Goal: Transaction & Acquisition: Download file/media

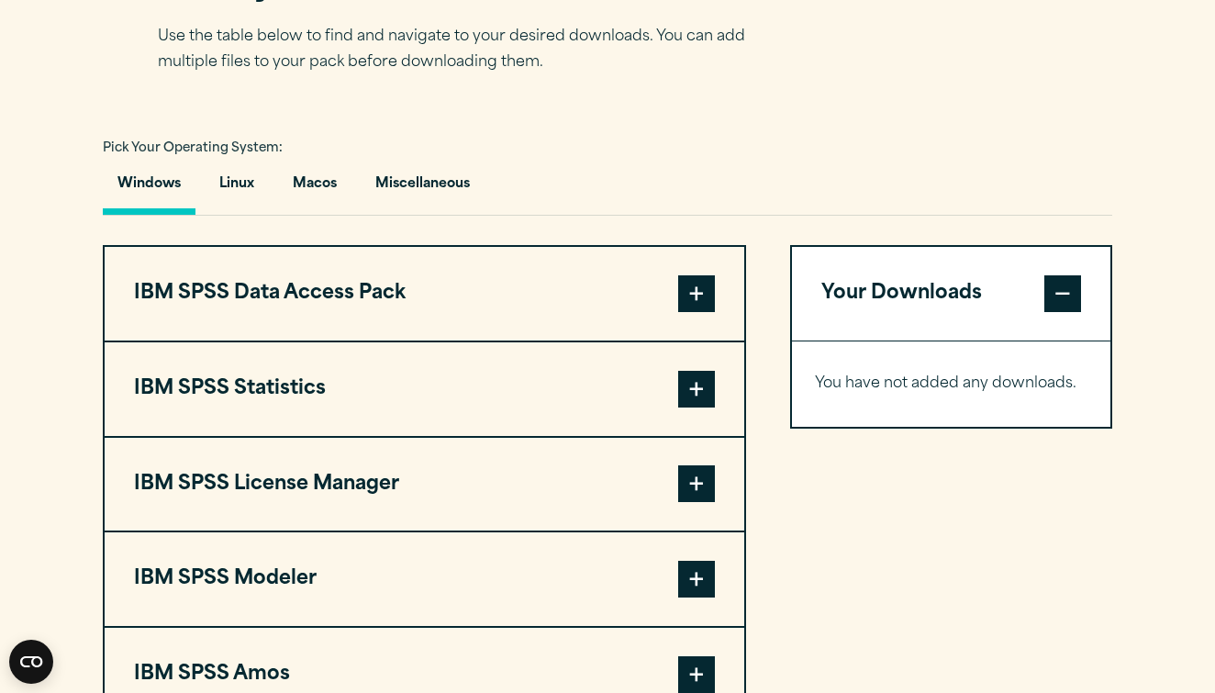
scroll to position [1243, 0]
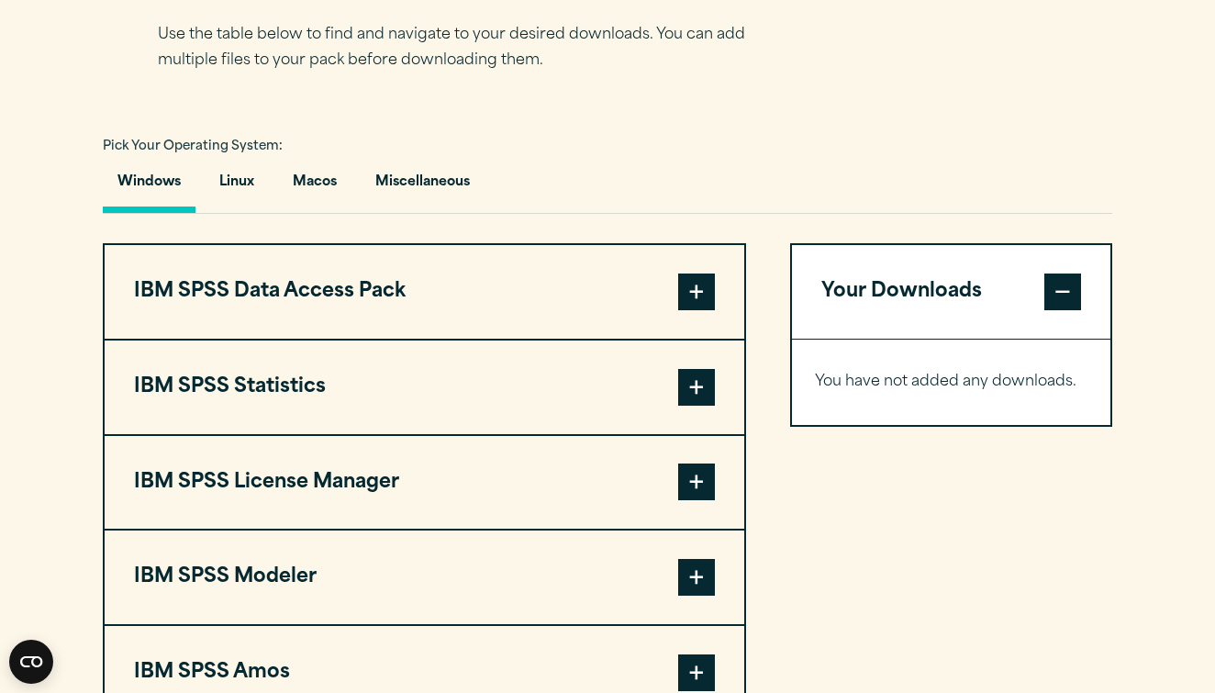
click at [695, 392] on span at bounding box center [696, 387] width 37 height 37
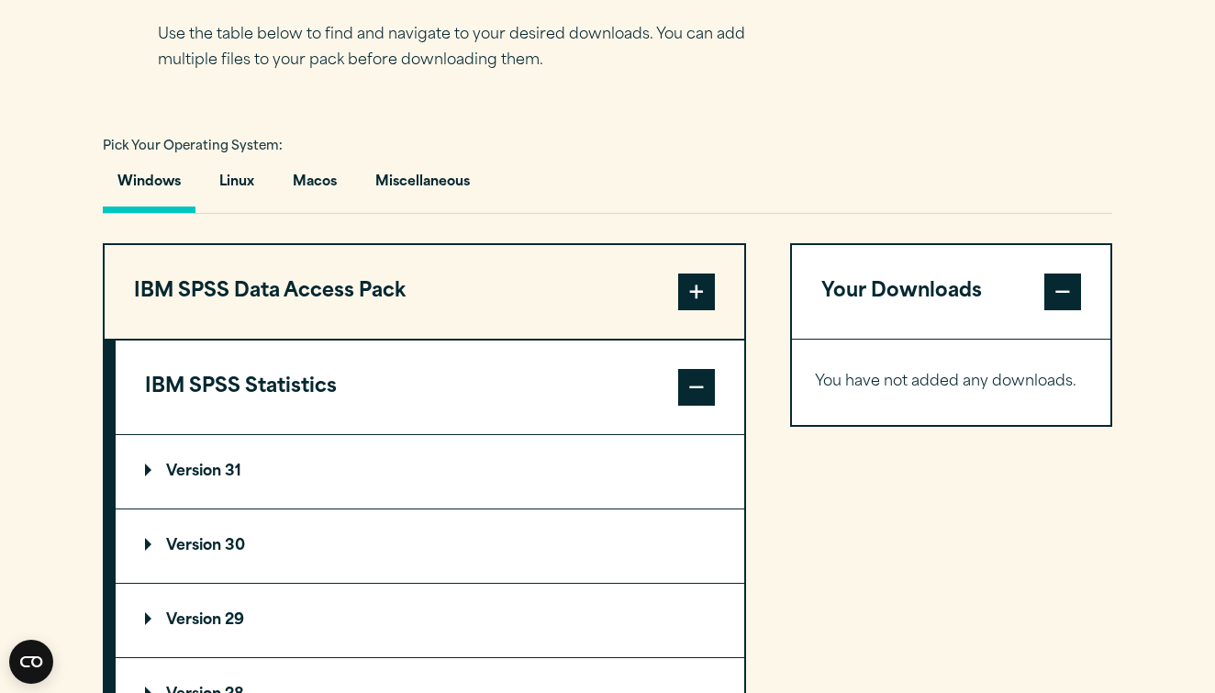
click at [229, 552] on p "Version 30" at bounding box center [195, 546] width 100 height 15
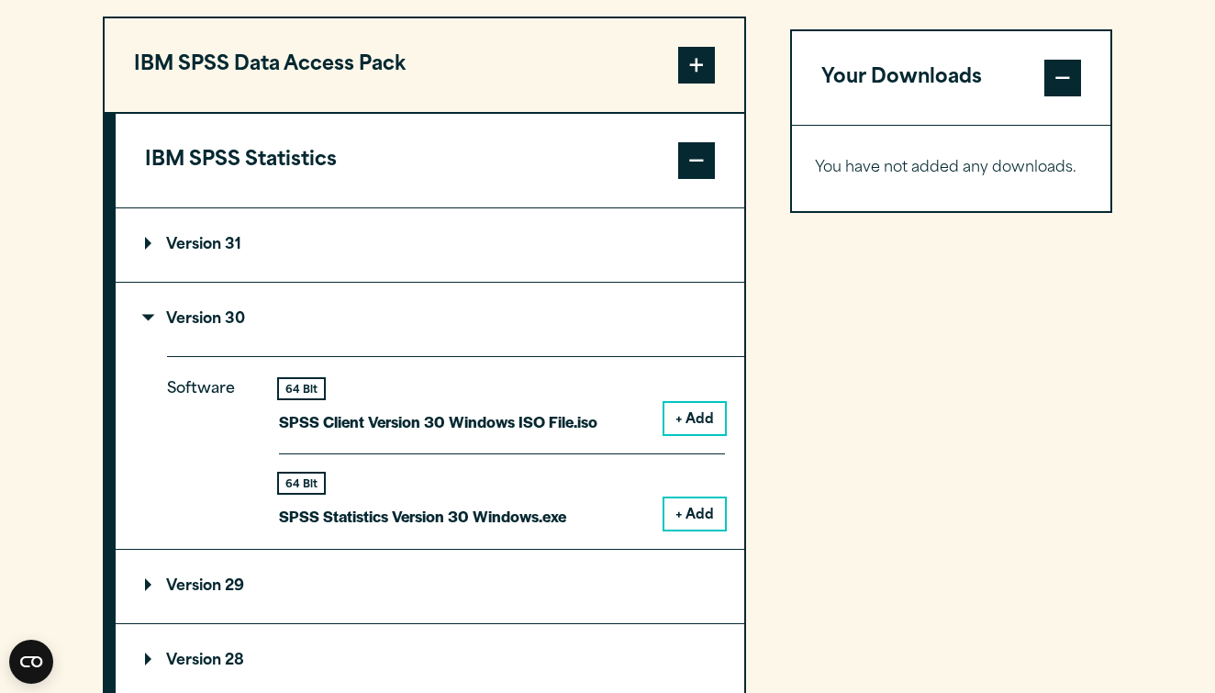
scroll to position [1471, 0]
click at [151, 250] on p "Version 31" at bounding box center [193, 244] width 96 height 15
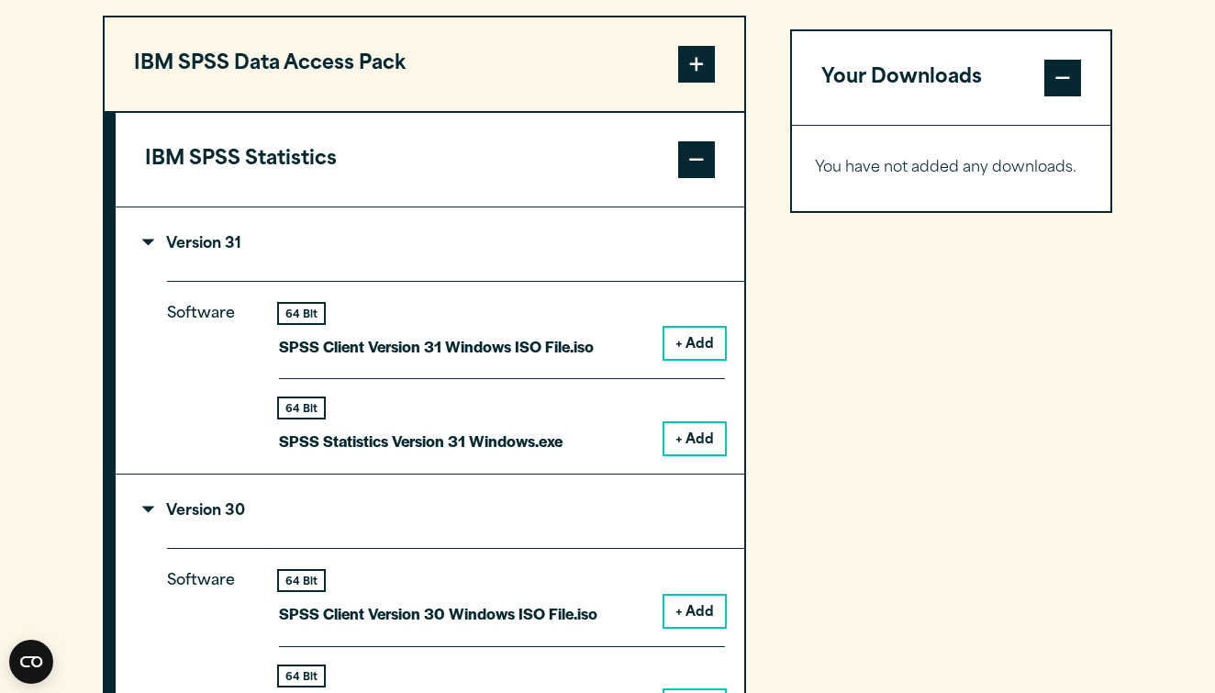
click at [151, 250] on p "Version 31" at bounding box center [193, 244] width 96 height 15
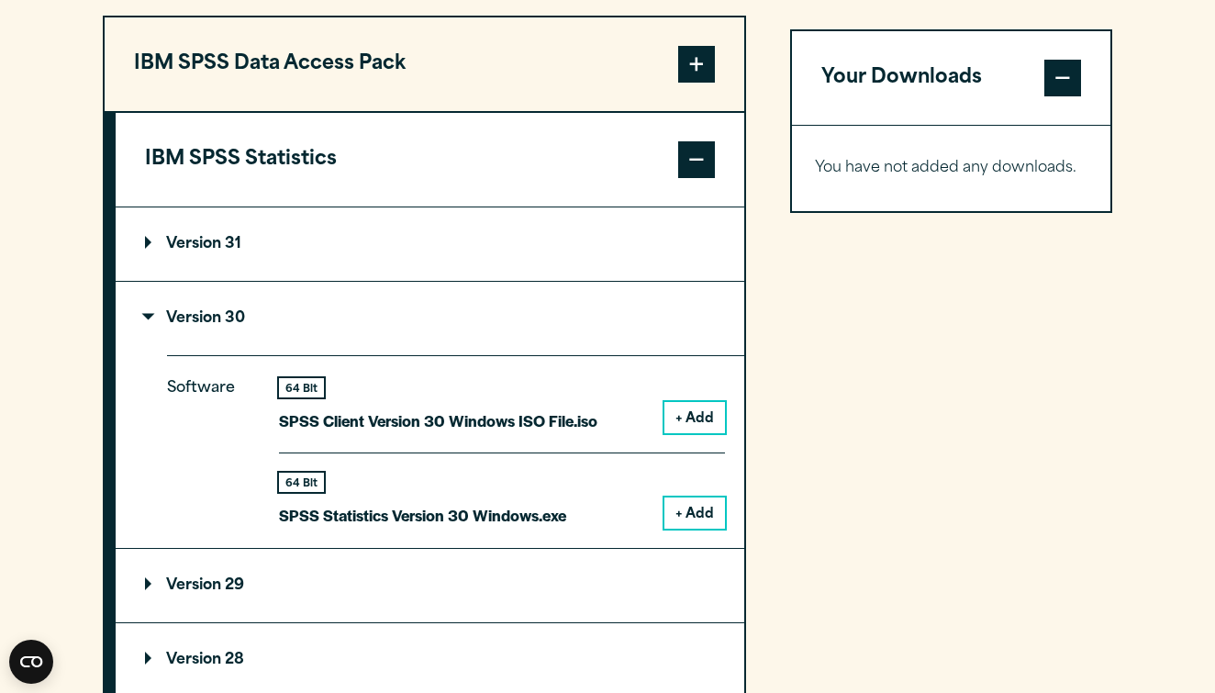
click at [167, 579] on p "Version 29" at bounding box center [194, 585] width 99 height 15
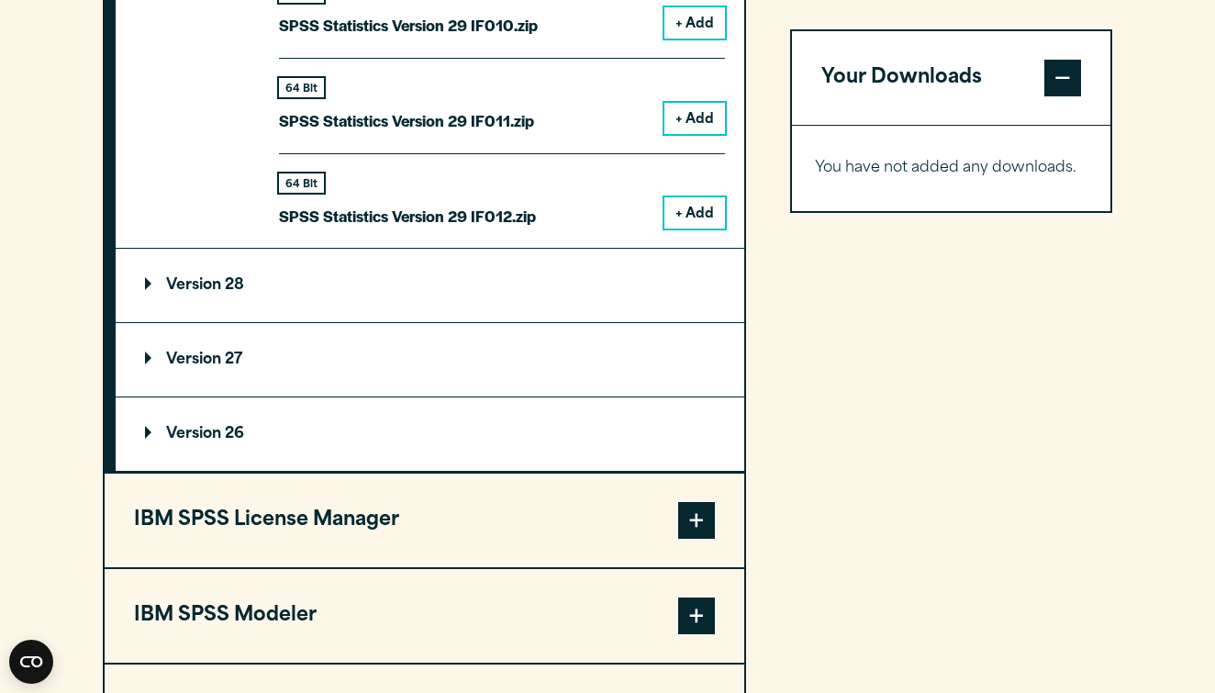
scroll to position [3286, 0]
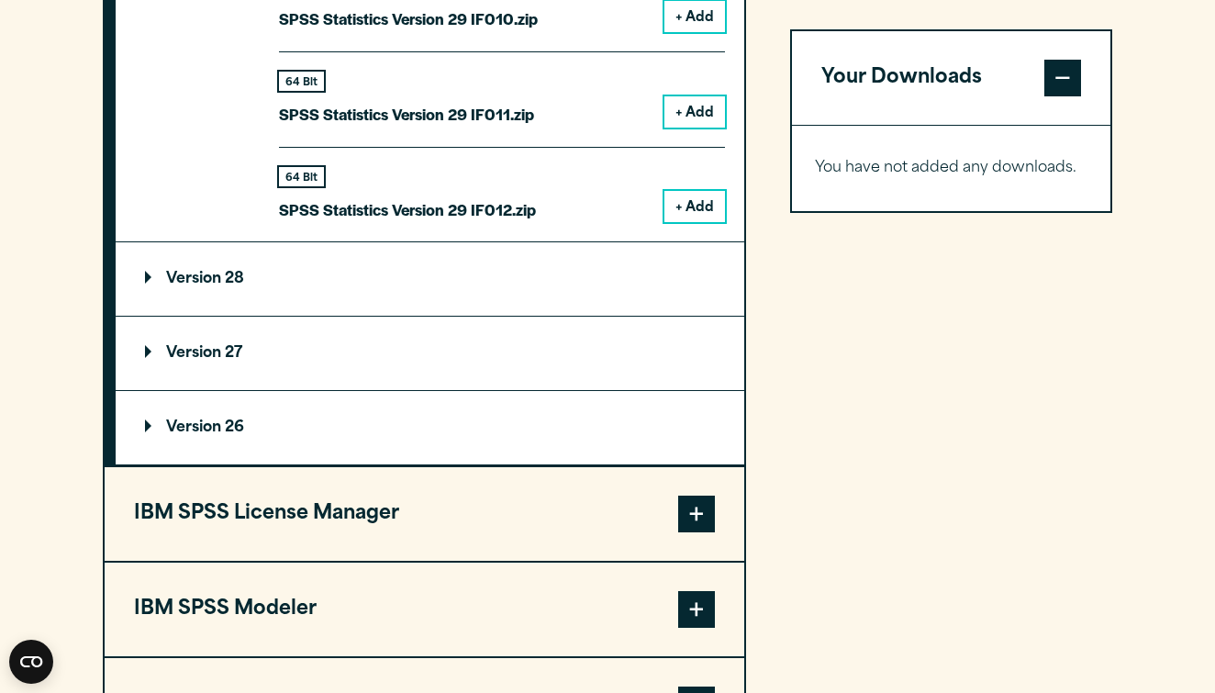
click at [152, 273] on p "Version 28" at bounding box center [194, 279] width 99 height 15
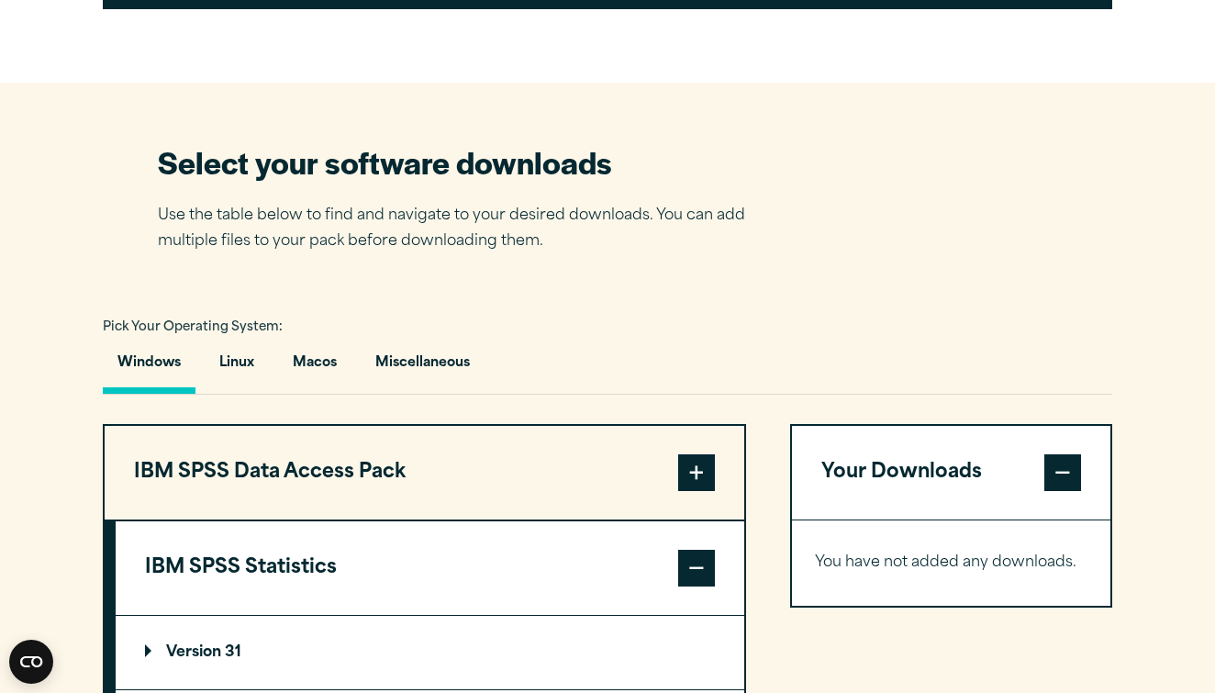
scroll to position [1010, 0]
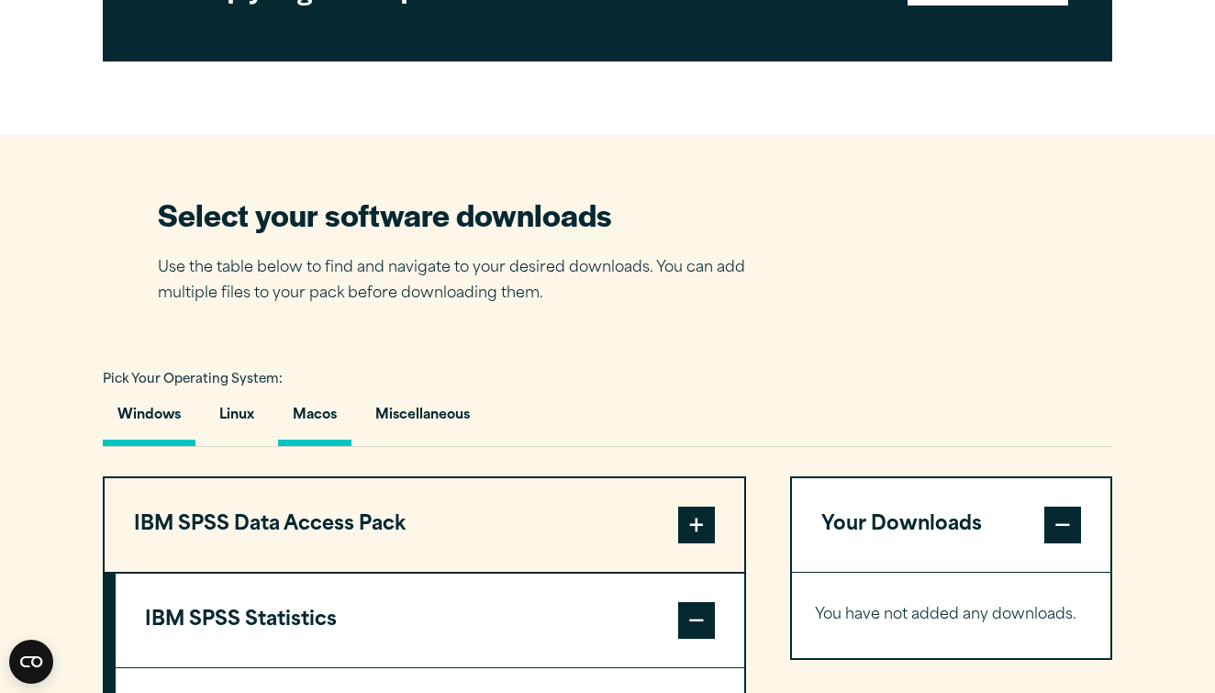
click at [325, 420] on button "Macos" at bounding box center [314, 420] width 73 height 52
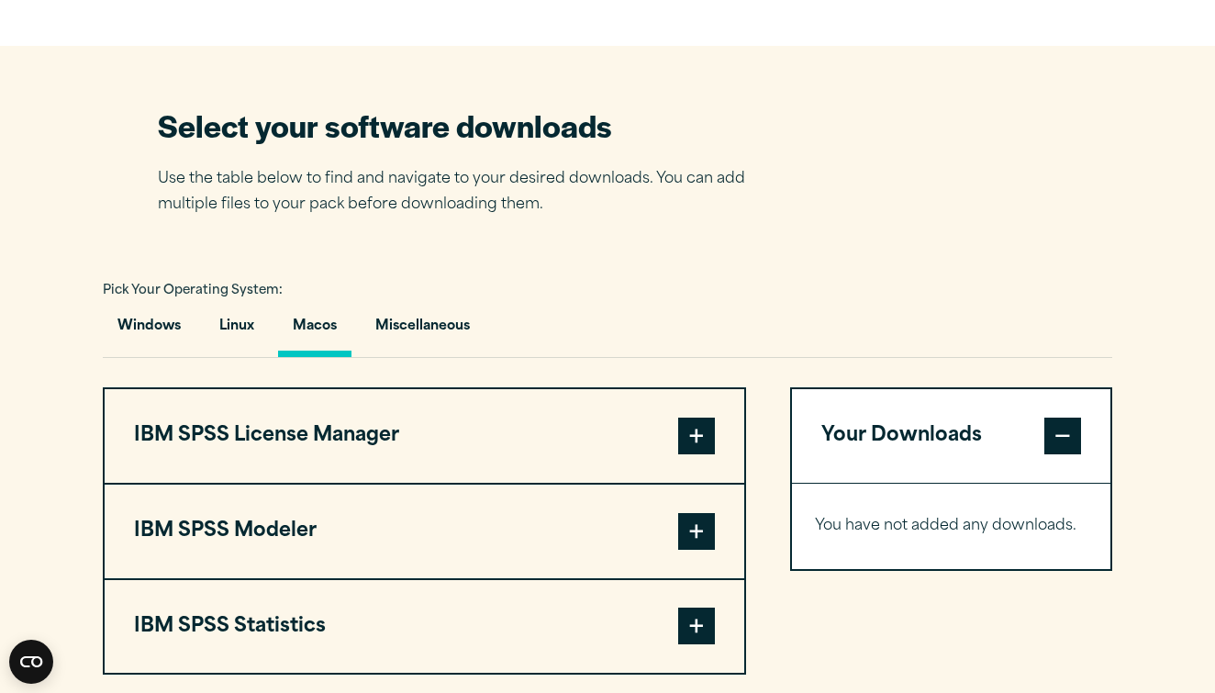
scroll to position [1119, 0]
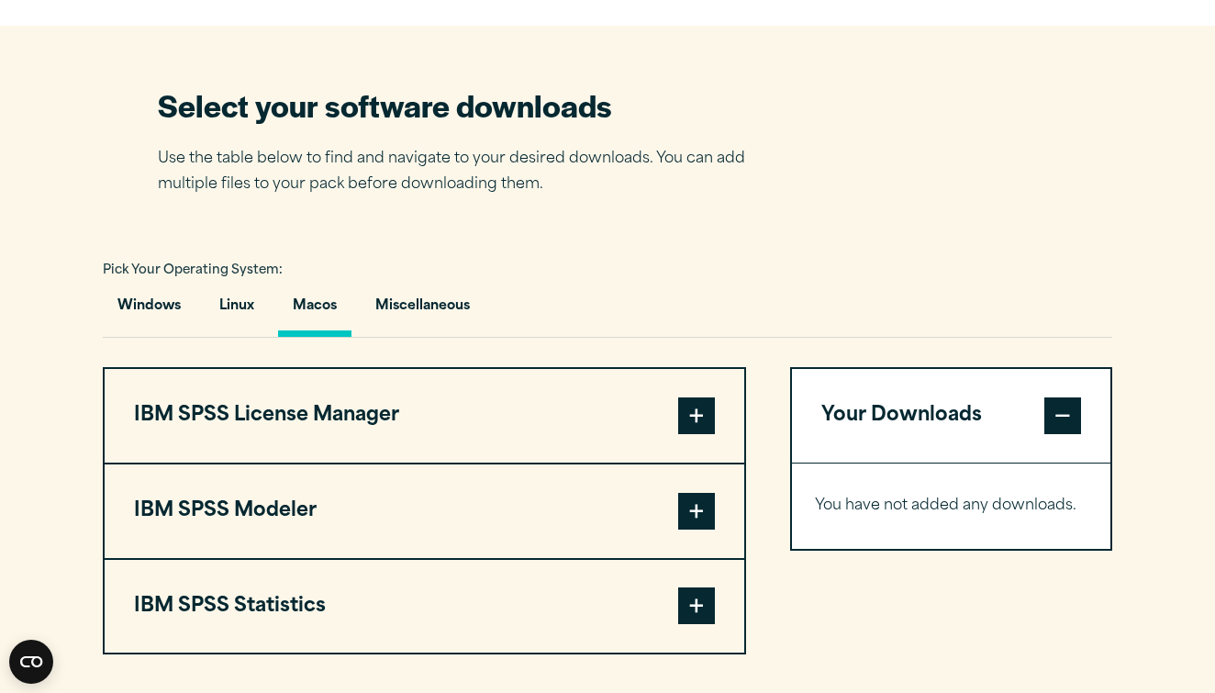
click at [688, 597] on span at bounding box center [696, 605] width 37 height 37
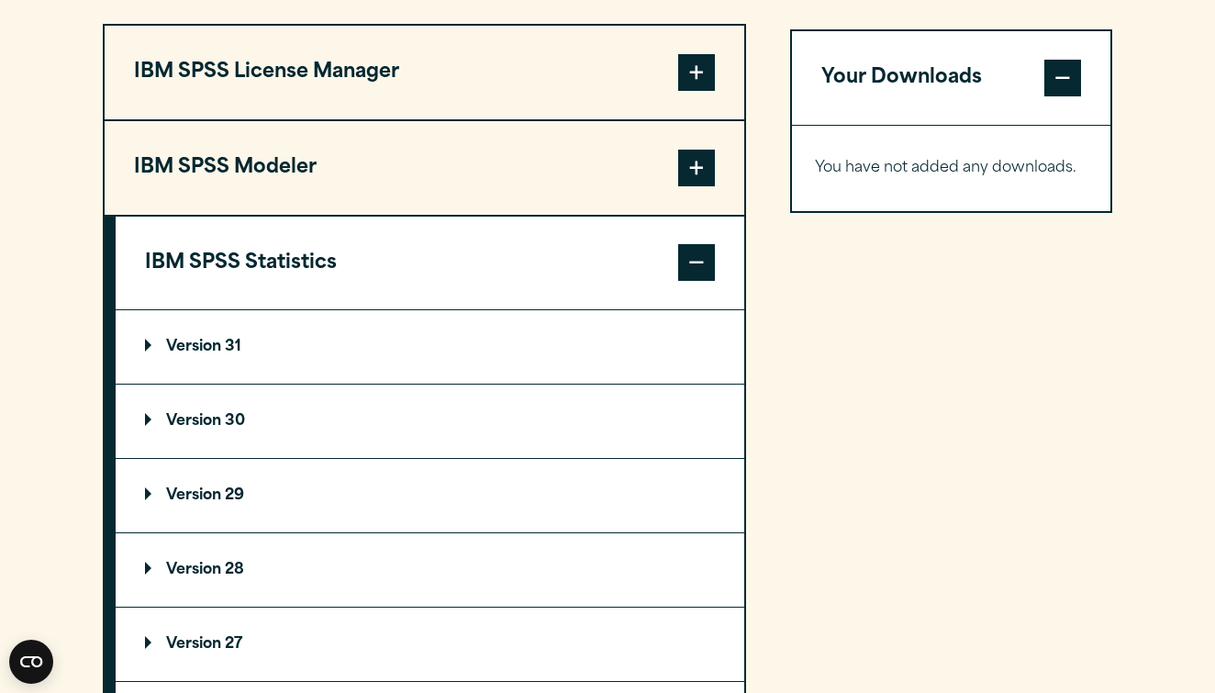
scroll to position [1485, 0]
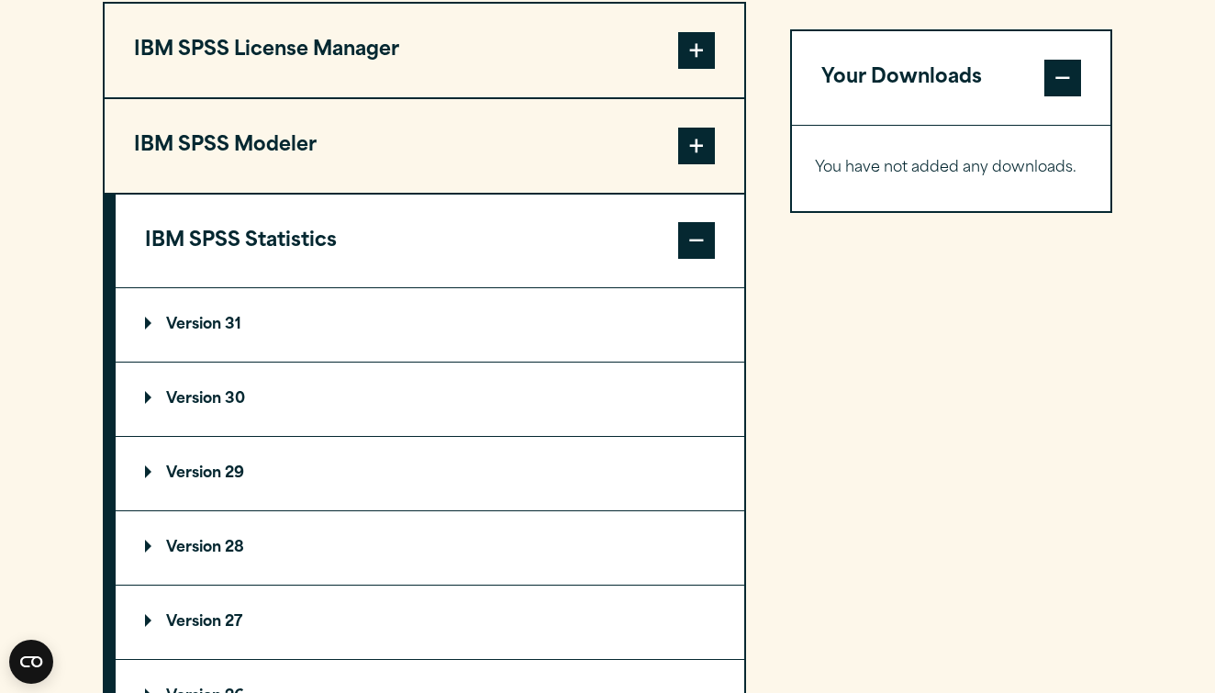
click at [168, 396] on p "Version 30" at bounding box center [195, 399] width 100 height 15
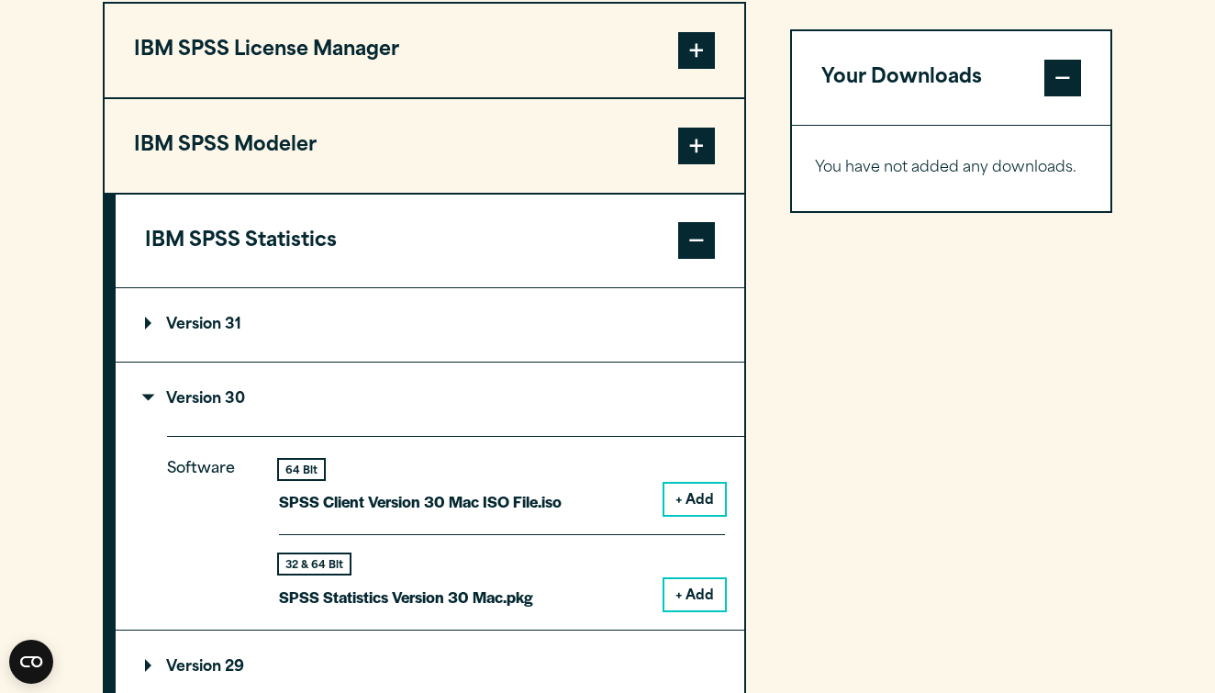
click at [681, 590] on button "+ Add" at bounding box center [694, 594] width 61 height 31
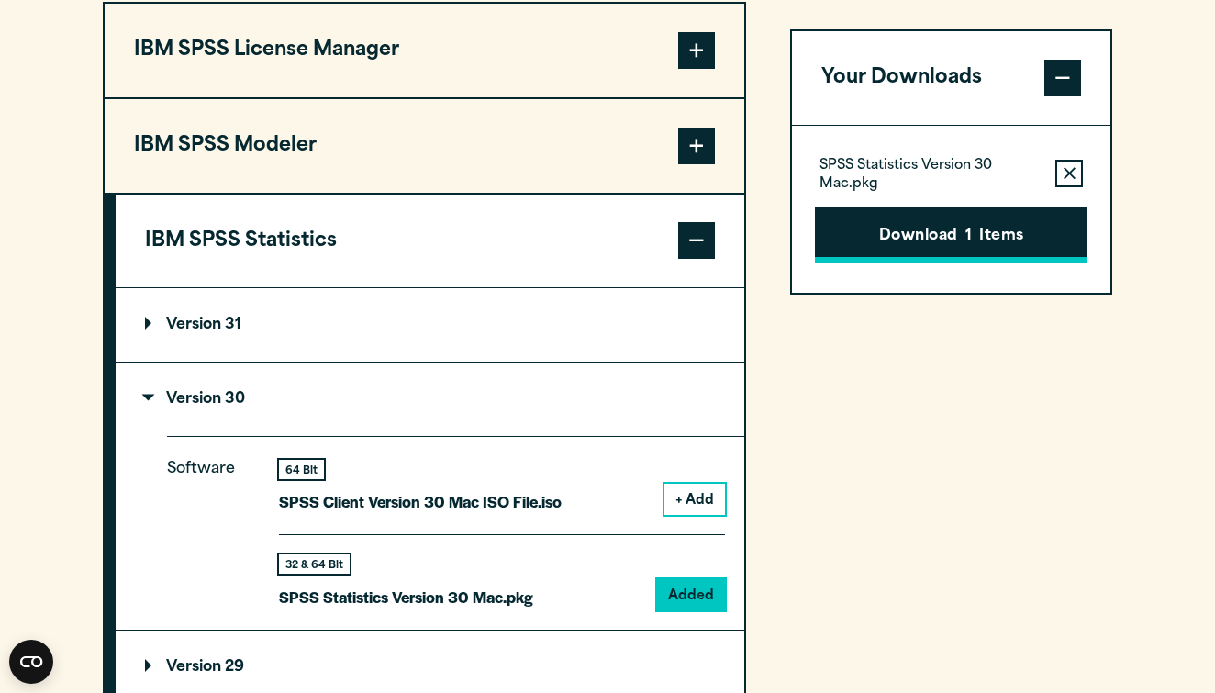
click at [948, 242] on button "Download 1 Items" at bounding box center [951, 234] width 273 height 57
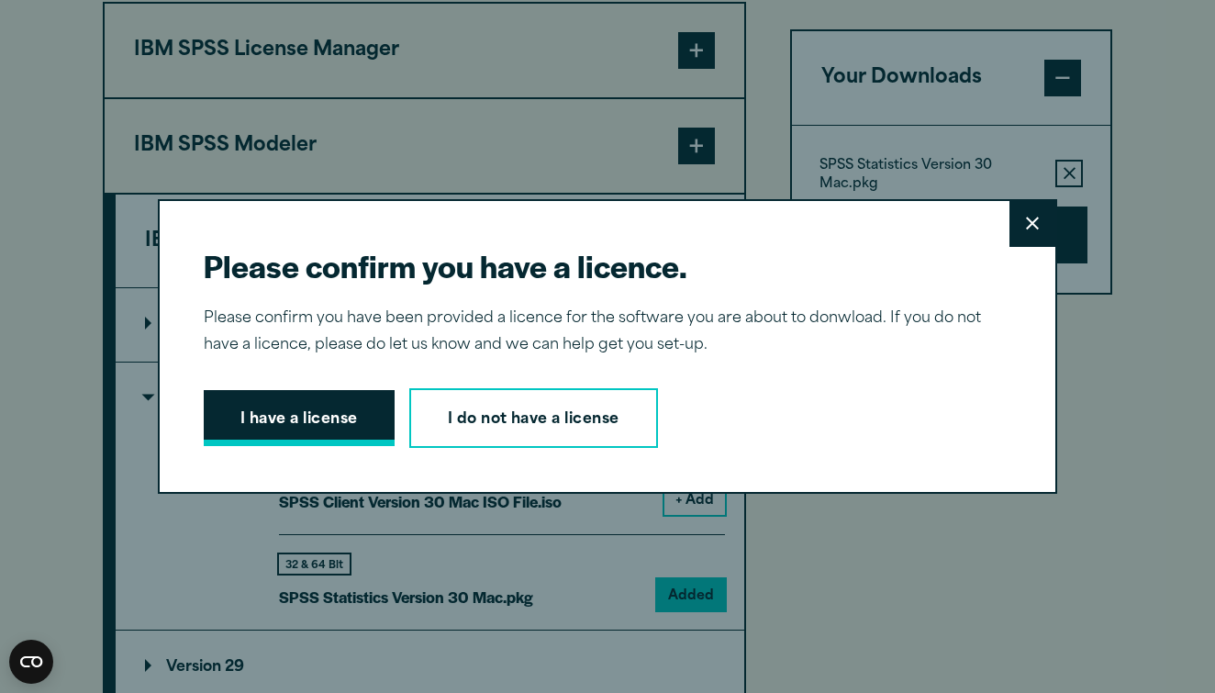
click at [308, 435] on button "I have a license" at bounding box center [299, 418] width 191 height 57
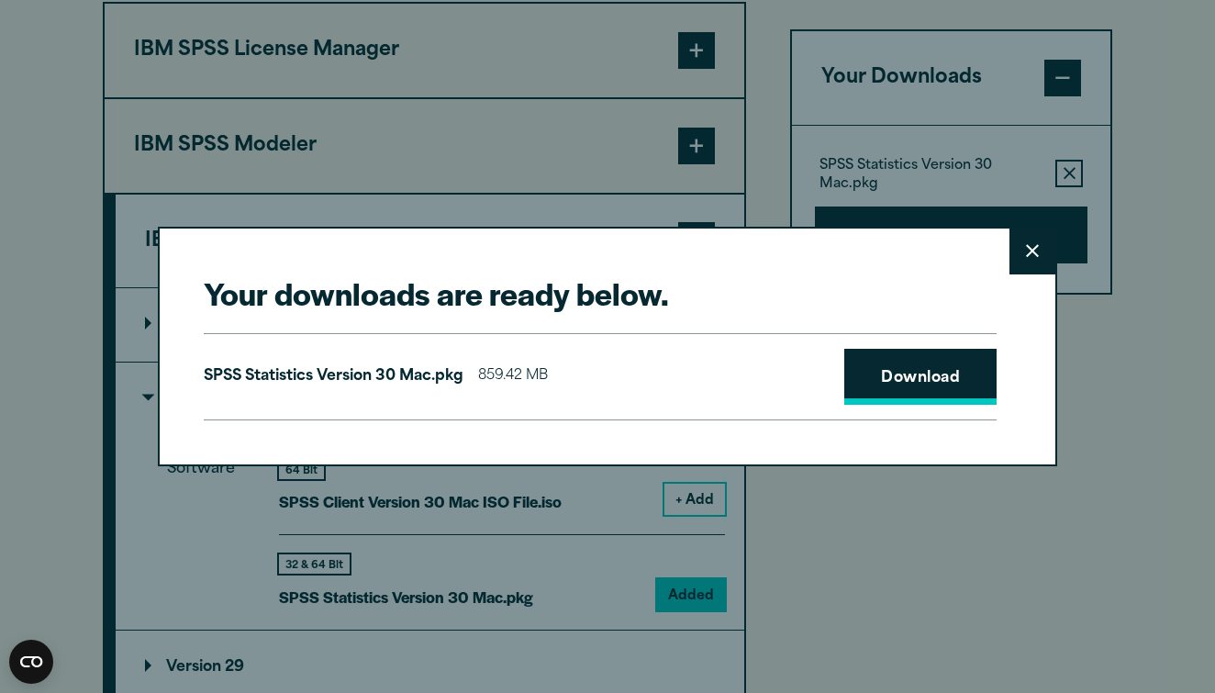
click at [907, 374] on link "Download" at bounding box center [920, 377] width 152 height 57
click at [1036, 253] on icon at bounding box center [1032, 251] width 13 height 14
